Goal: Task Accomplishment & Management: Manage account settings

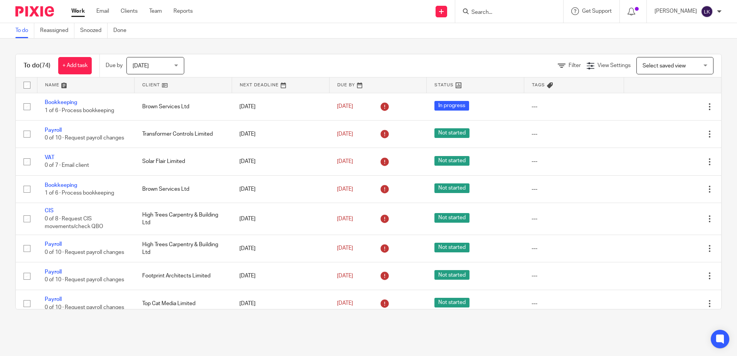
click at [497, 13] on input "Search" at bounding box center [505, 12] width 69 height 7
type input "jes"
click at [498, 30] on link at bounding box center [525, 30] width 113 height 12
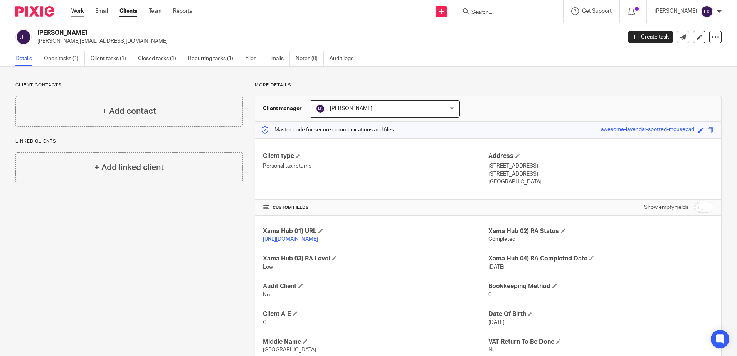
click at [75, 8] on link "Work" at bounding box center [77, 11] width 12 height 8
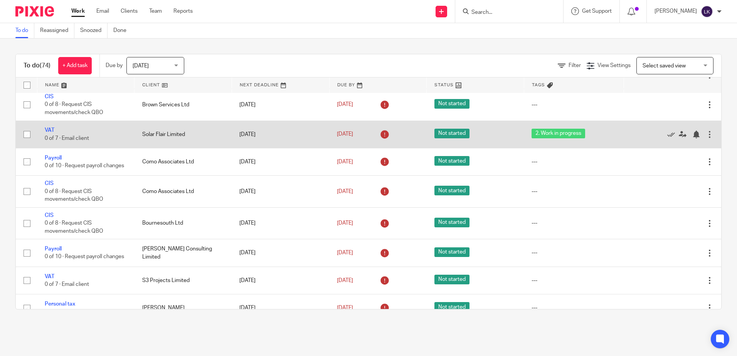
scroll to position [424, 0]
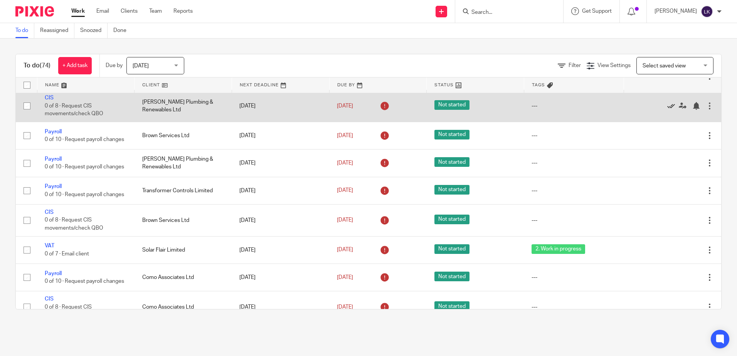
click at [667, 110] on icon at bounding box center [671, 106] width 8 height 8
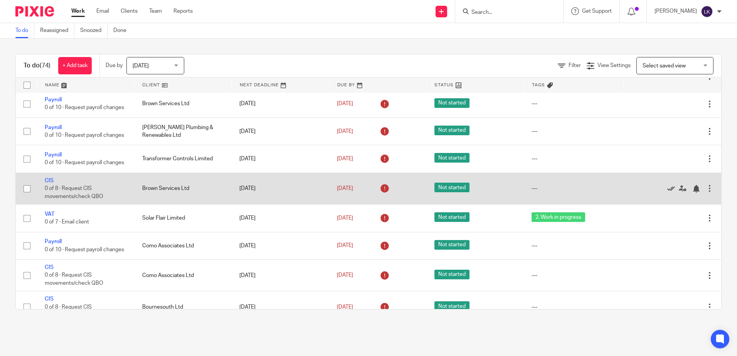
click at [667, 193] on icon at bounding box center [671, 189] width 8 height 8
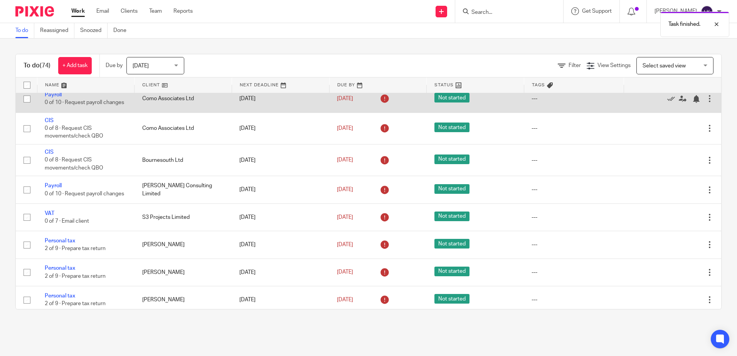
scroll to position [540, 0]
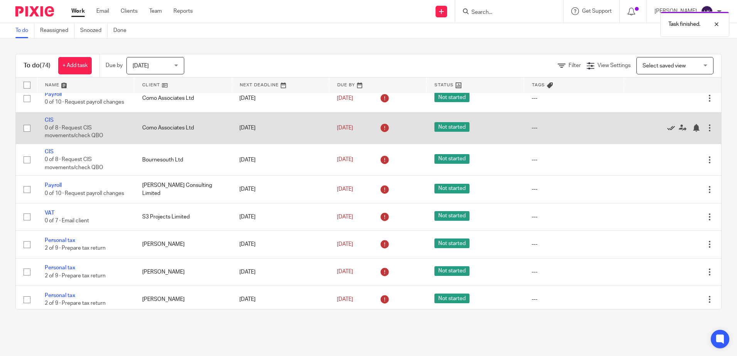
click at [667, 132] on icon at bounding box center [671, 128] width 8 height 8
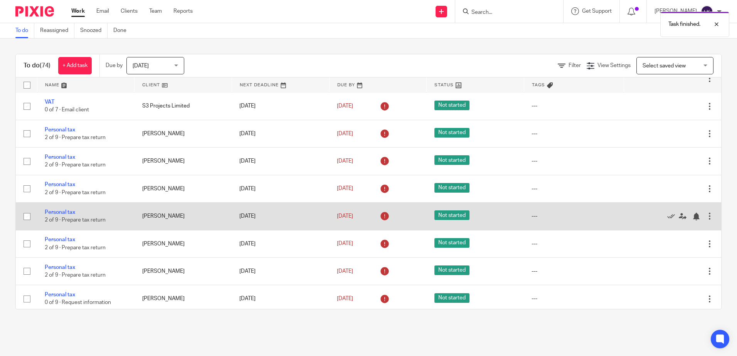
scroll to position [501, 0]
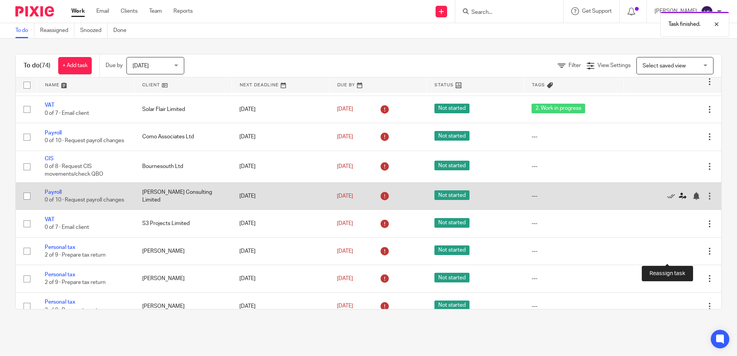
click at [679, 200] on icon at bounding box center [683, 196] width 8 height 8
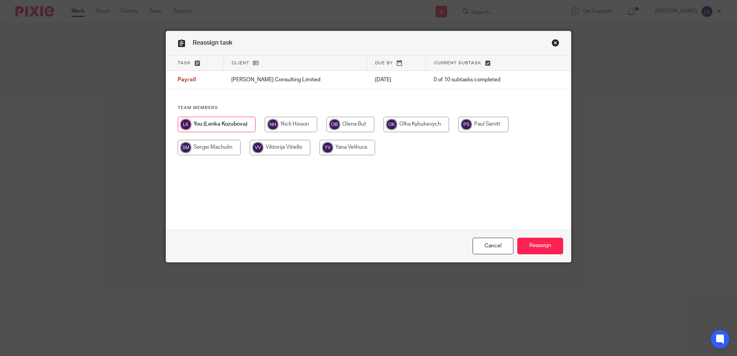
click at [356, 145] on input "radio" at bounding box center [348, 147] width 56 height 15
radio input "true"
click at [536, 238] on input "Reassign" at bounding box center [540, 246] width 46 height 17
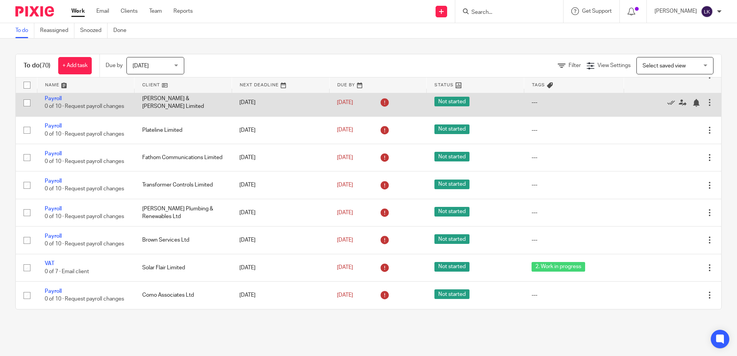
scroll to position [347, 0]
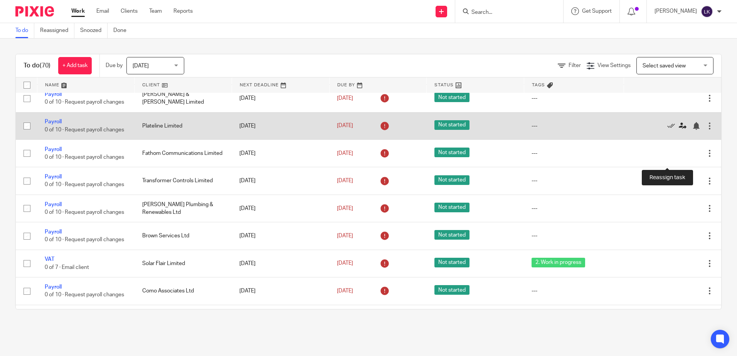
click at [679, 130] on icon at bounding box center [683, 126] width 8 height 8
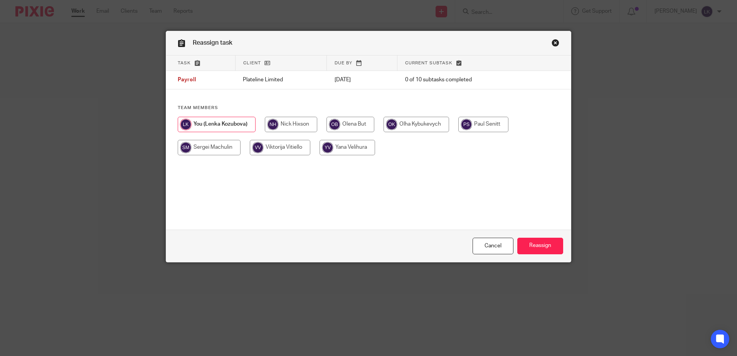
click at [349, 146] on input "radio" at bounding box center [348, 147] width 56 height 15
radio input "true"
click at [529, 242] on input "Reassign" at bounding box center [540, 246] width 46 height 17
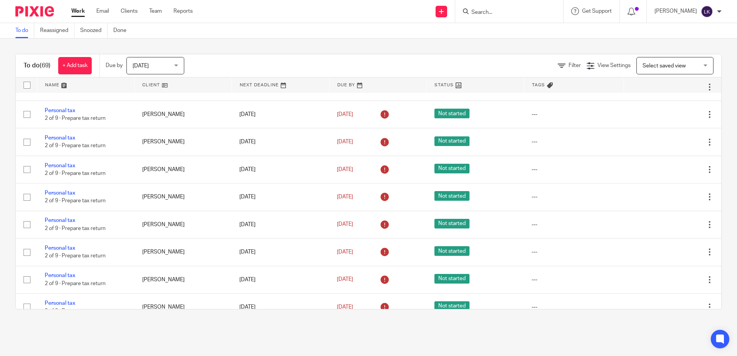
scroll to position [463, 0]
